Goal: Task Accomplishment & Management: Complete application form

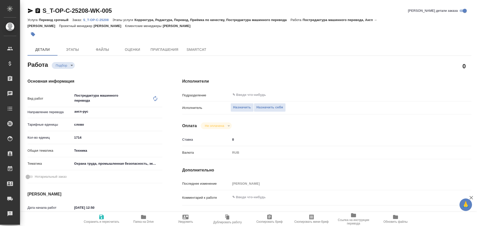
type textarea "x"
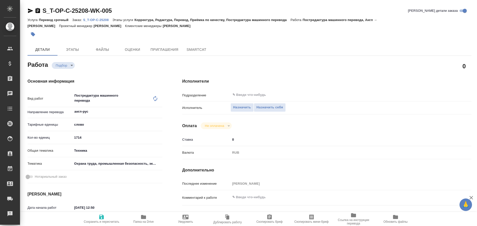
type textarea "x"
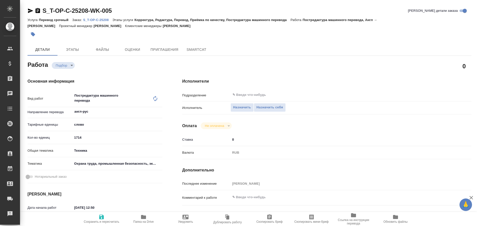
type textarea "x"
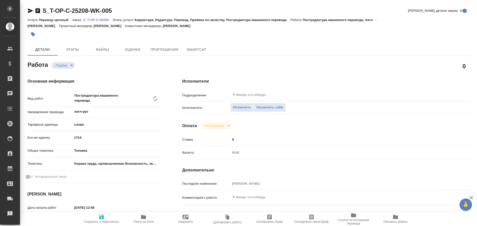
type textarea "x"
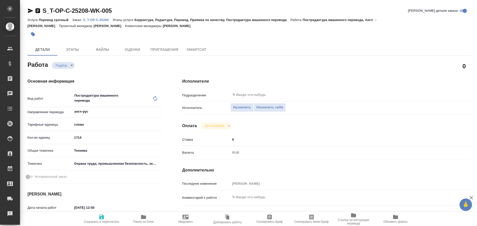
type textarea "x"
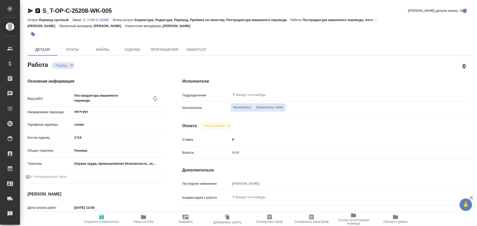
type textarea "x"
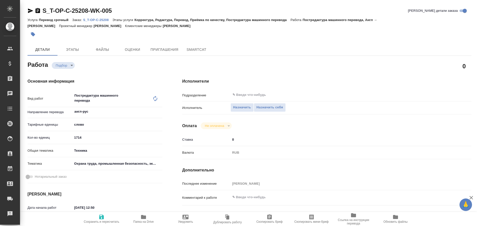
click at [93, 19] on p "S_T-OP-C-25208" at bounding box center [97, 20] width 29 height 4
type textarea "x"
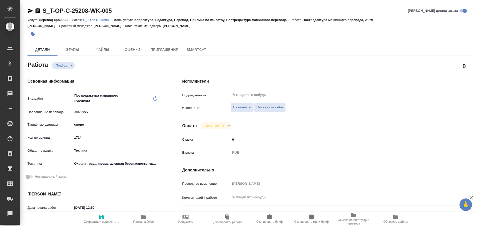
type textarea "x"
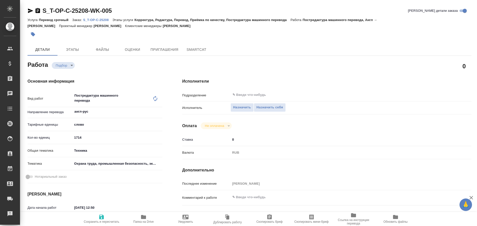
type textarea "x"
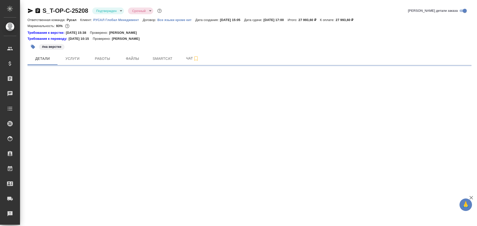
select select "RU"
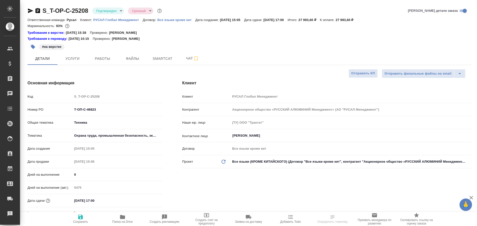
type textarea "x"
type input "[PERSON_NAME]"
type textarea "x"
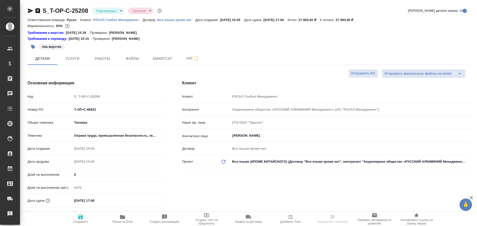
type textarea "x"
